Goal: Complete application form

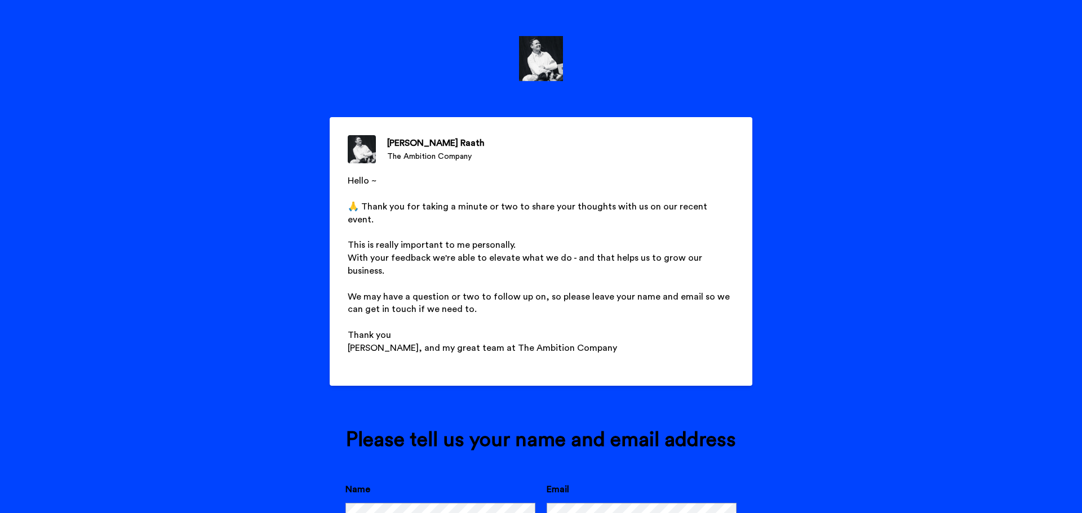
scroll to position [68, 0]
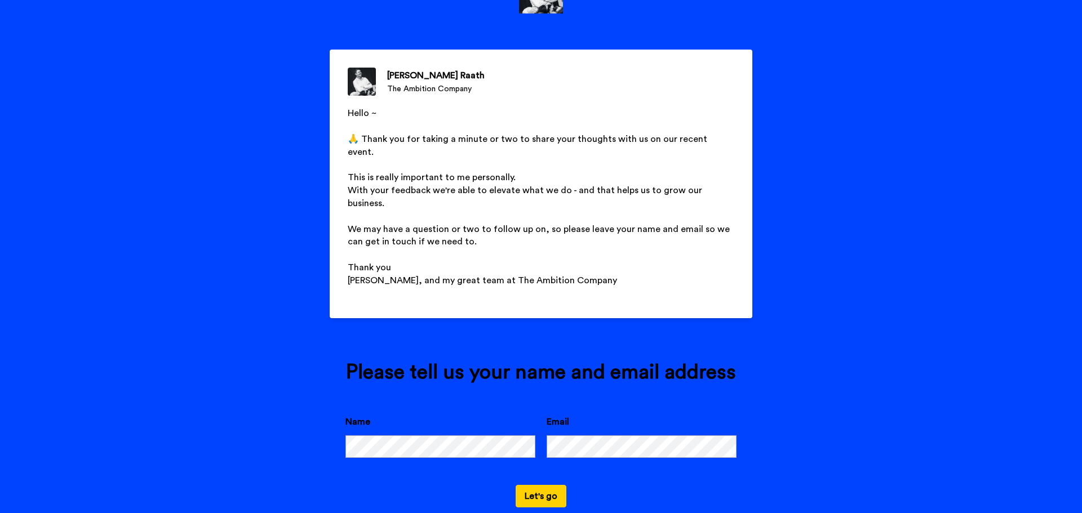
click at [407, 415] on div "Name" at bounding box center [440, 436] width 190 height 43
click at [395, 435] on div "Name Email" at bounding box center [540, 450] width 391 height 70
click at [530, 485] on button "Let's go" at bounding box center [540, 496] width 51 height 23
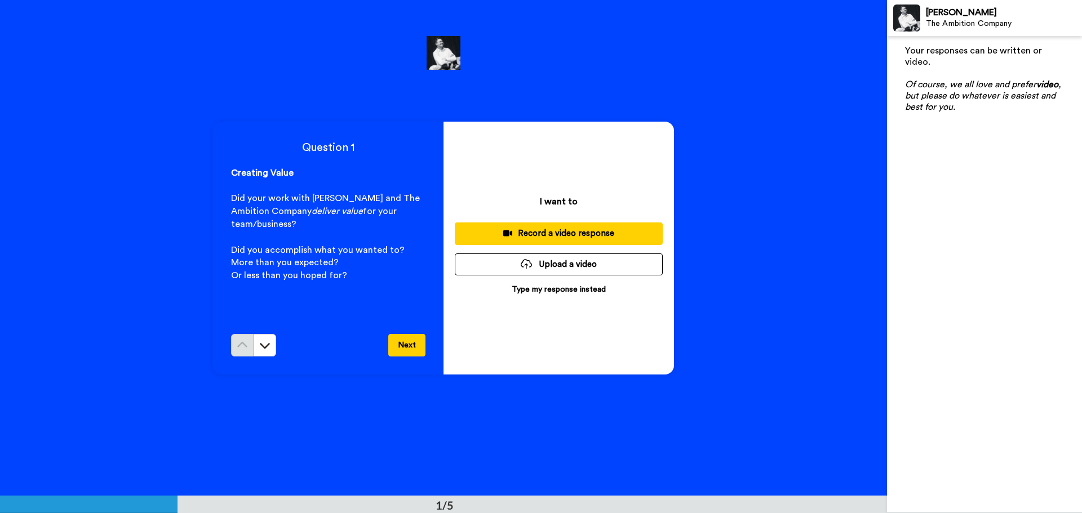
click at [544, 288] on p "Type my response instead" at bounding box center [559, 289] width 94 height 11
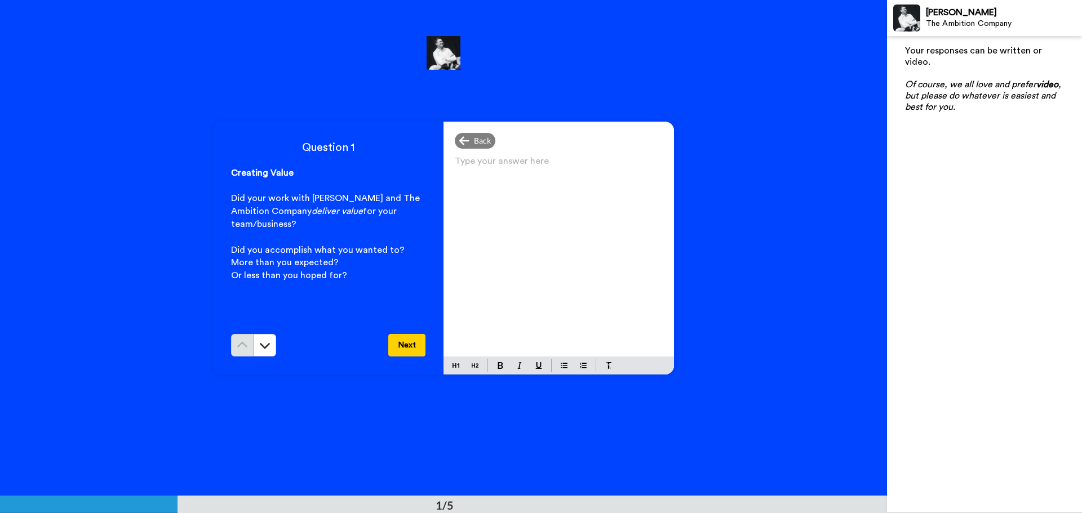
click at [540, 274] on div "Type your answer here ﻿" at bounding box center [558, 254] width 230 height 203
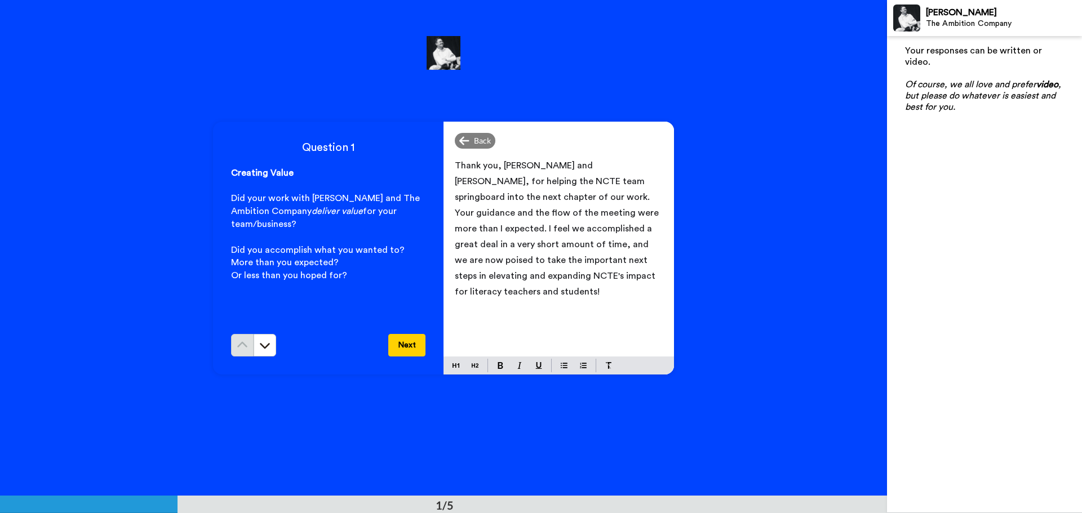
click at [556, 200] on span "Thank you, [PERSON_NAME] and [PERSON_NAME], for helping the NCTE team springboa…" at bounding box center [558, 228] width 206 height 135
click at [410, 344] on button "Next" at bounding box center [406, 345] width 37 height 23
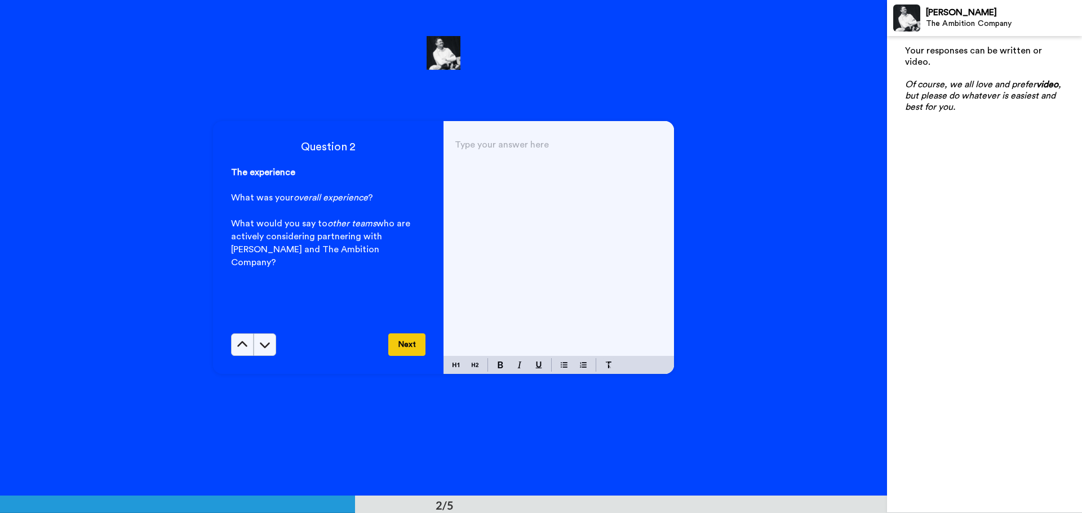
scroll to position [496, 0]
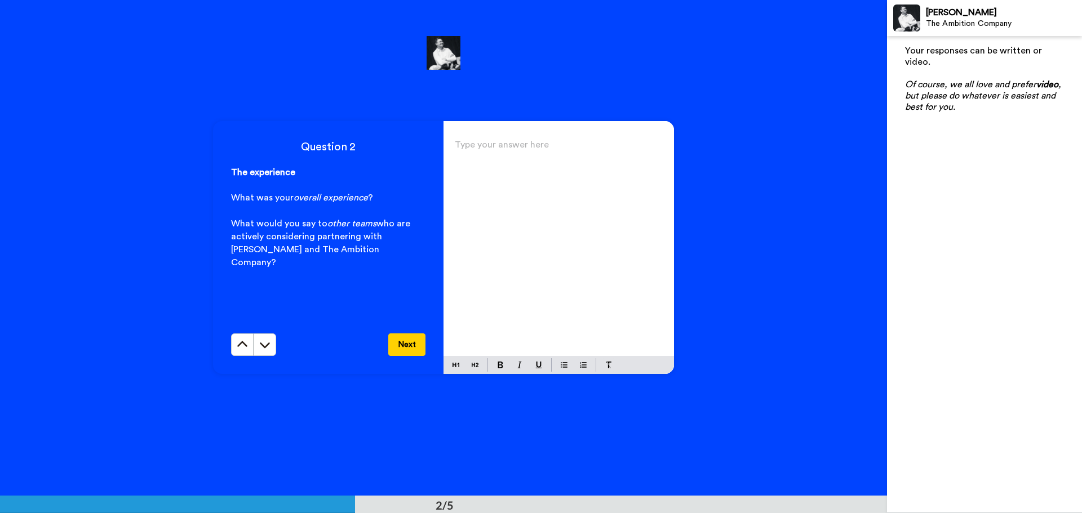
click at [481, 186] on div "Type your answer here ﻿" at bounding box center [558, 246] width 230 height 219
drag, startPoint x: 472, startPoint y: 164, endPoint x: 515, endPoint y: 163, distance: 43.4
click at [515, 163] on span "My overall experience was equal parts challenging and exhilarating." at bounding box center [535, 157] width 161 height 25
copy span "exhilarating"
click at [541, 167] on p "My overall experience was equal parts challenging and exhilarating." at bounding box center [559, 157] width 208 height 32
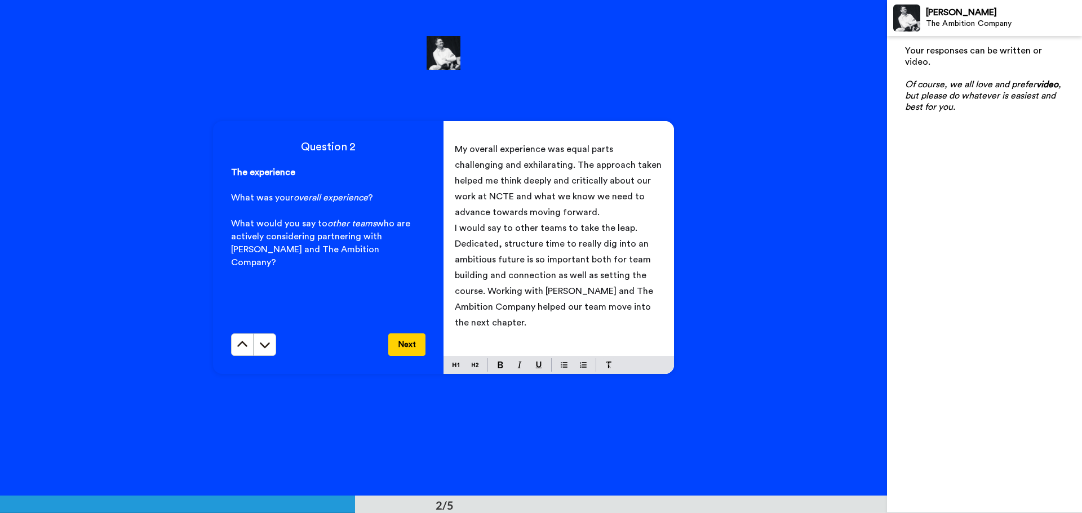
click at [534, 242] on span "I would say to other teams to take the leap. Dedicated, structure time to reall…" at bounding box center [555, 276] width 201 height 104
click at [502, 324] on p "I would say to other teams to take the leap. Dedicated, structured time to real…" at bounding box center [559, 275] width 208 height 110
click at [406, 343] on button "Next" at bounding box center [406, 344] width 37 height 23
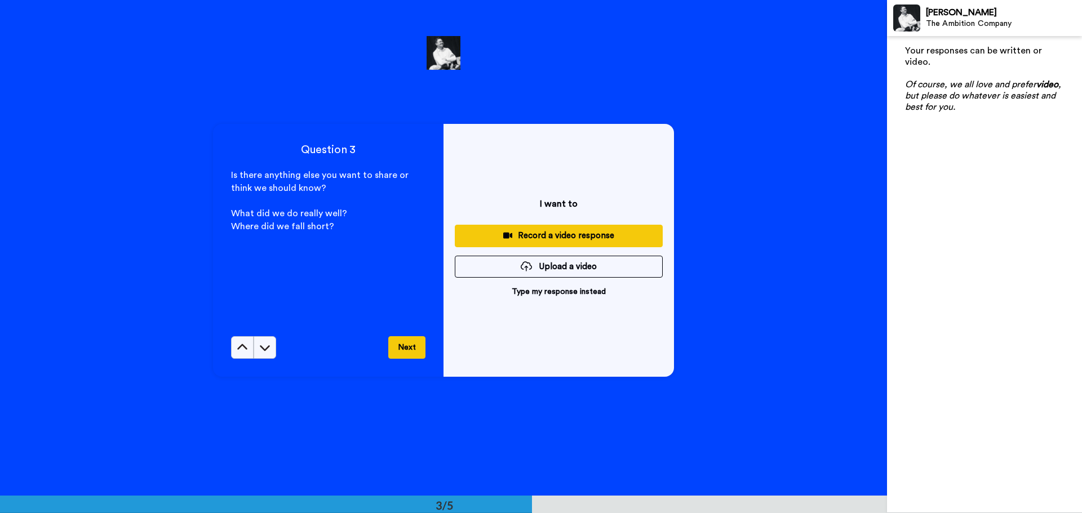
scroll to position [992, 0]
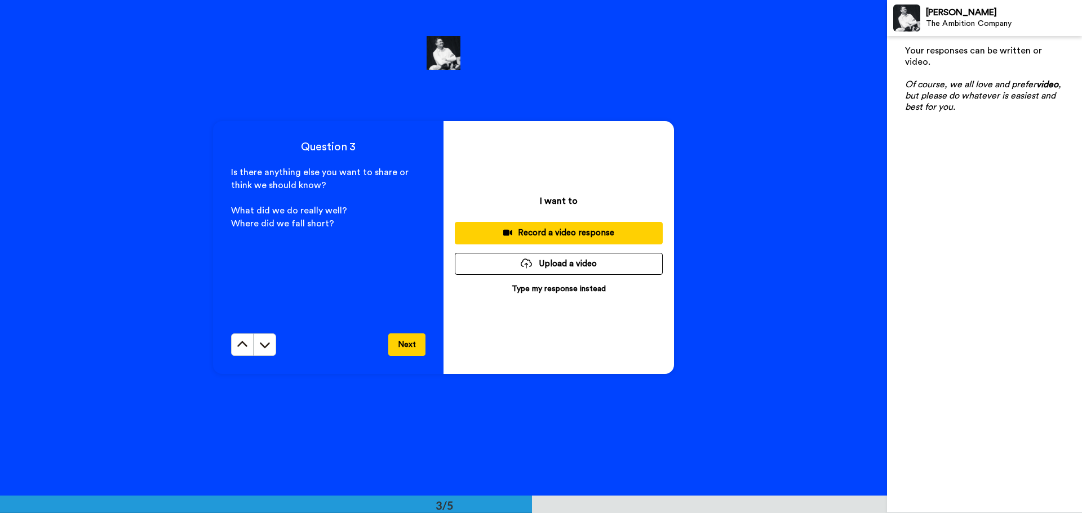
click at [533, 286] on p "Type my response instead" at bounding box center [559, 288] width 94 height 11
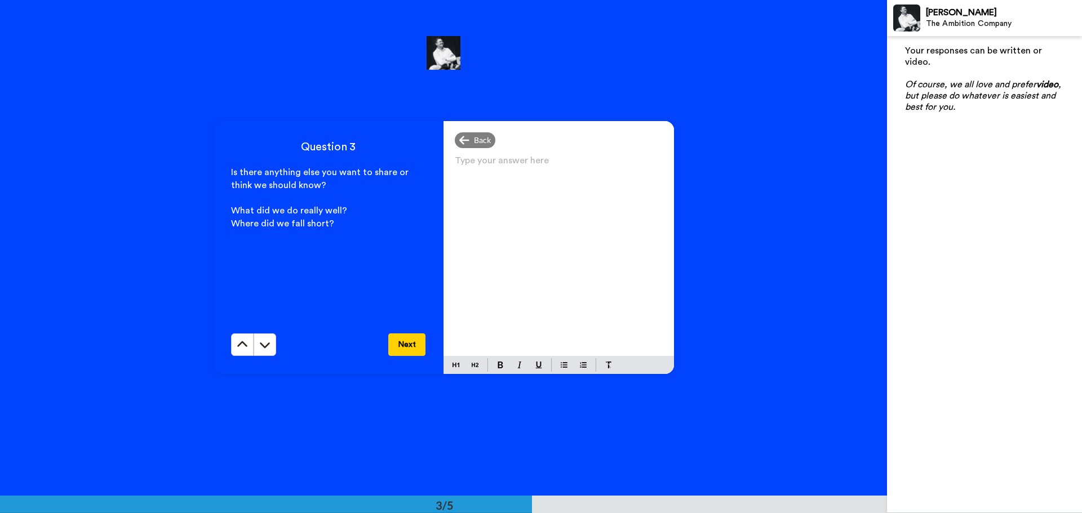
click at [523, 278] on div "Type your answer here ﻿" at bounding box center [558, 254] width 230 height 203
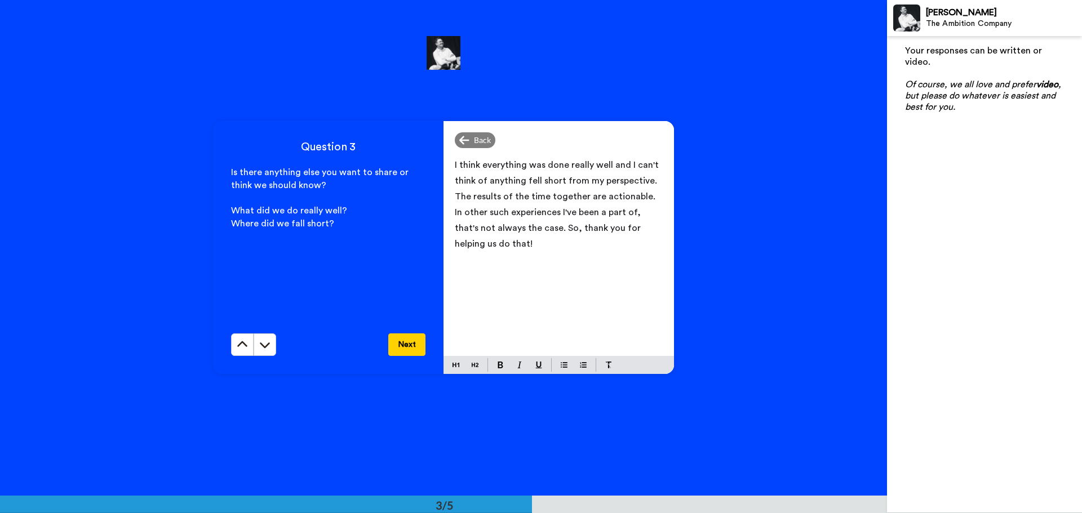
click at [518, 185] on p "I think everything was done really well and I can't think of anything fell shor…" at bounding box center [559, 204] width 208 height 95
click at [500, 199] on span "I think everything was done really well and I can't think of anything that fell…" at bounding box center [558, 205] width 207 height 88
click at [405, 348] on button "Next" at bounding box center [406, 344] width 37 height 23
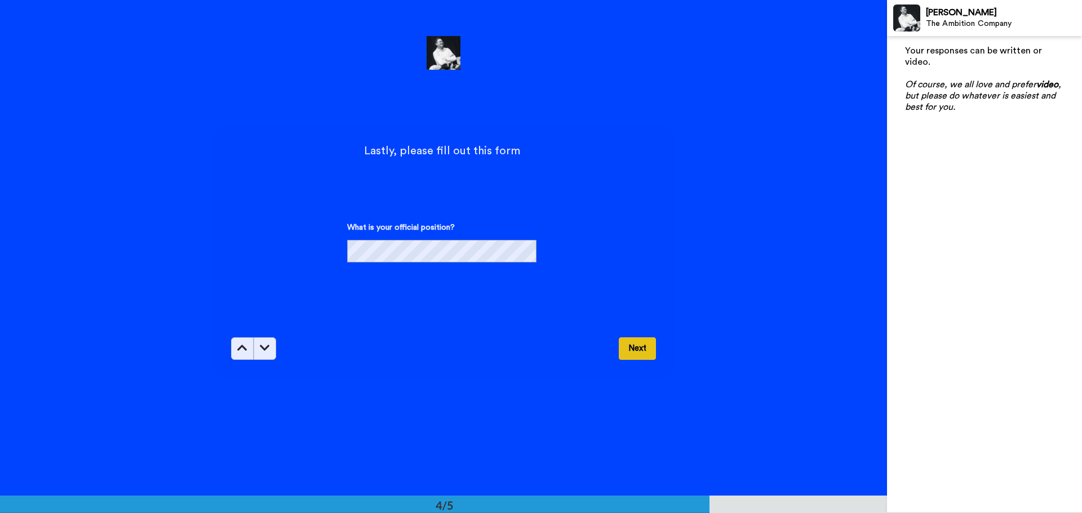
scroll to position [1488, 0]
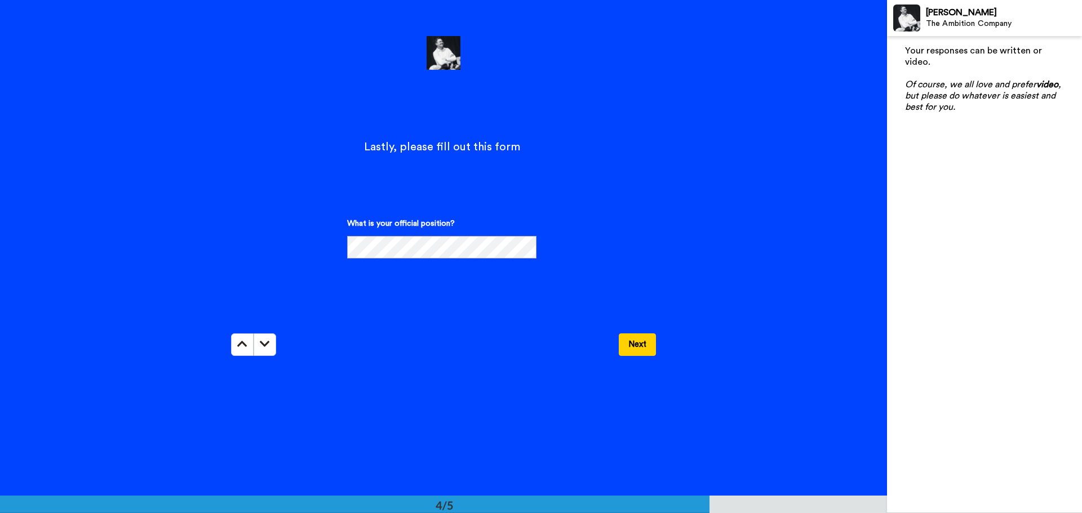
click at [638, 344] on button "Next" at bounding box center [637, 344] width 37 height 23
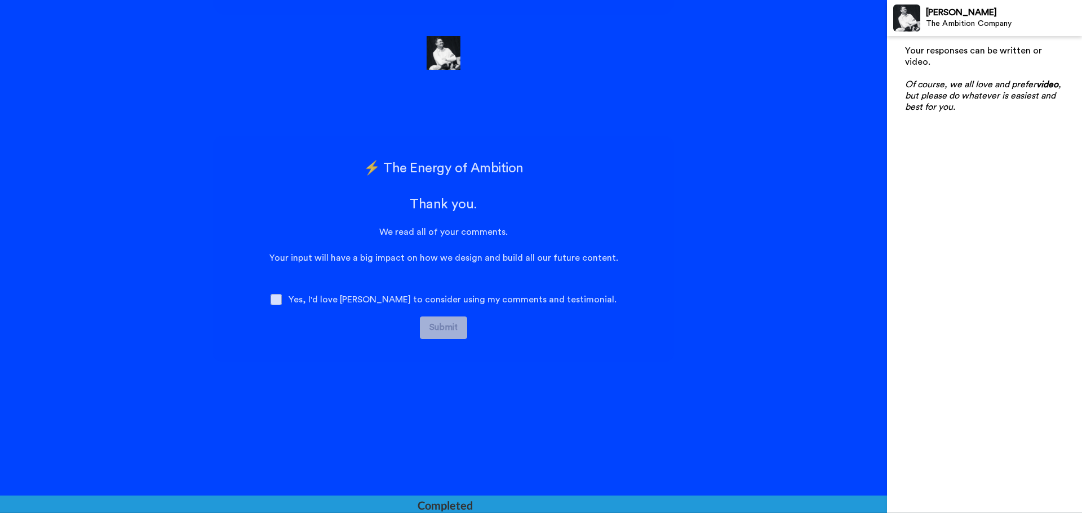
scroll to position [1848, 0]
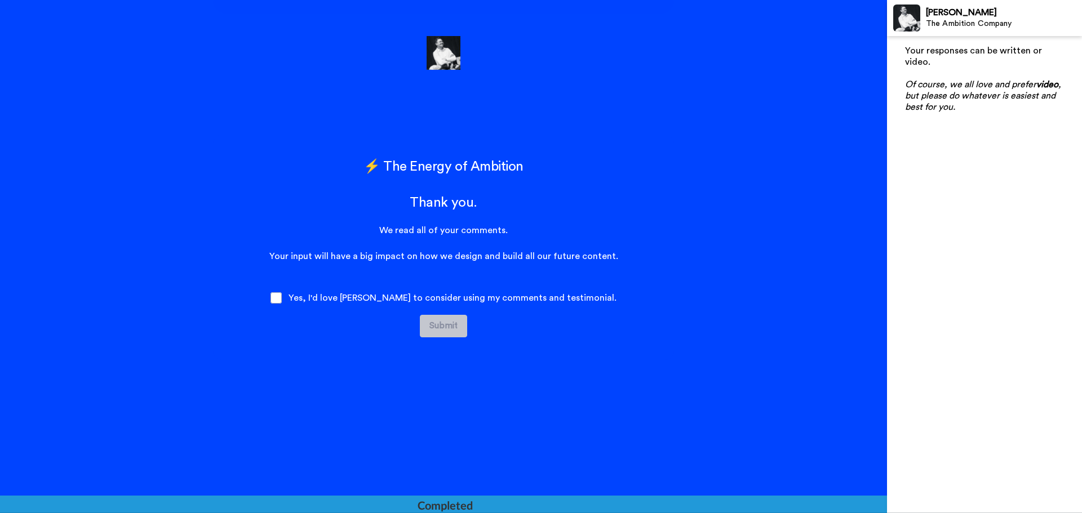
click at [344, 299] on span "Yes, I'd love [PERSON_NAME] to consider using my comments and testimonial." at bounding box center [452, 297] width 328 height 9
click at [282, 297] on span at bounding box center [275, 297] width 11 height 11
click at [433, 323] on button "Submit" at bounding box center [443, 326] width 47 height 23
